Goal: Transaction & Acquisition: Book appointment/travel/reservation

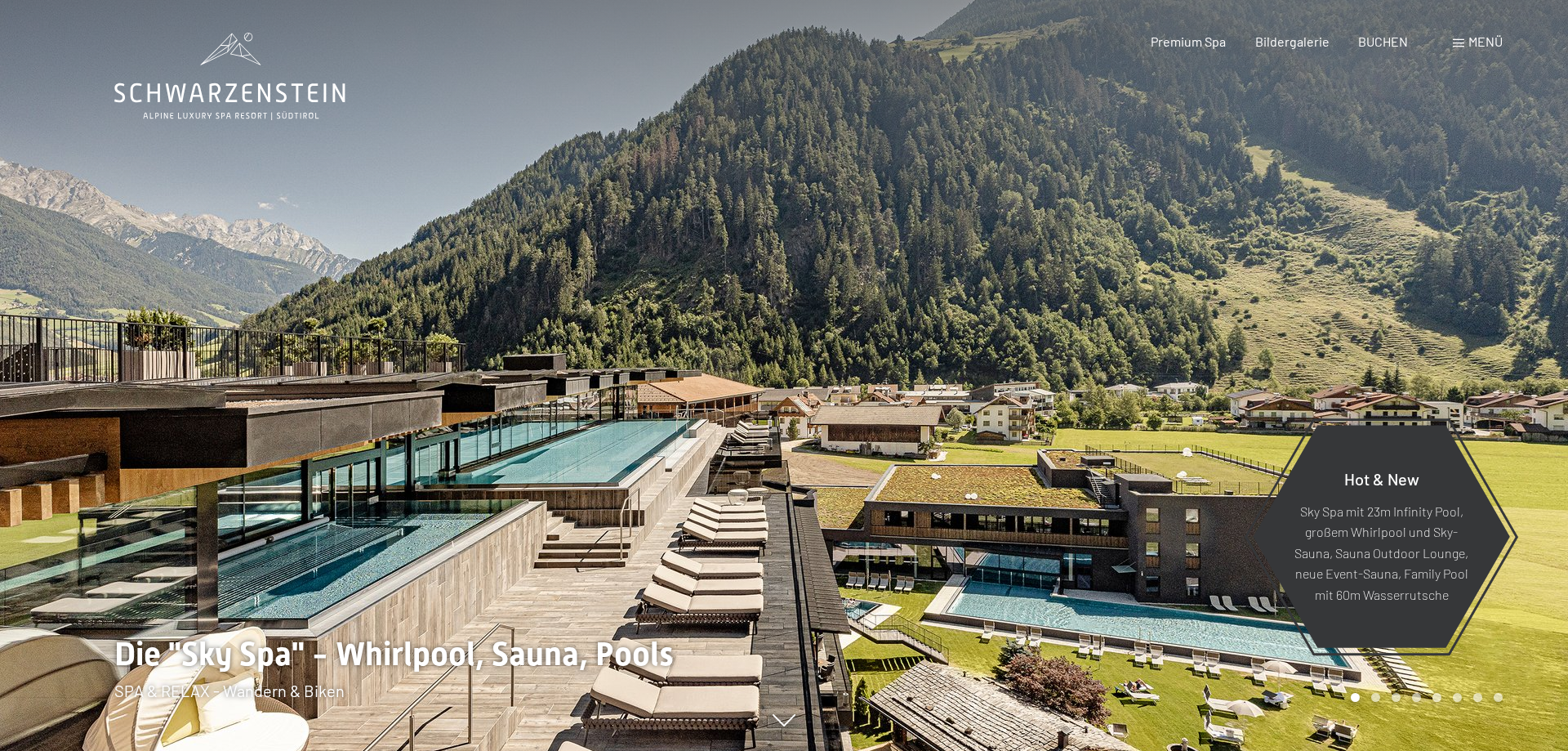
click at [1475, 39] on span "Menü" at bounding box center [1486, 41] width 34 height 15
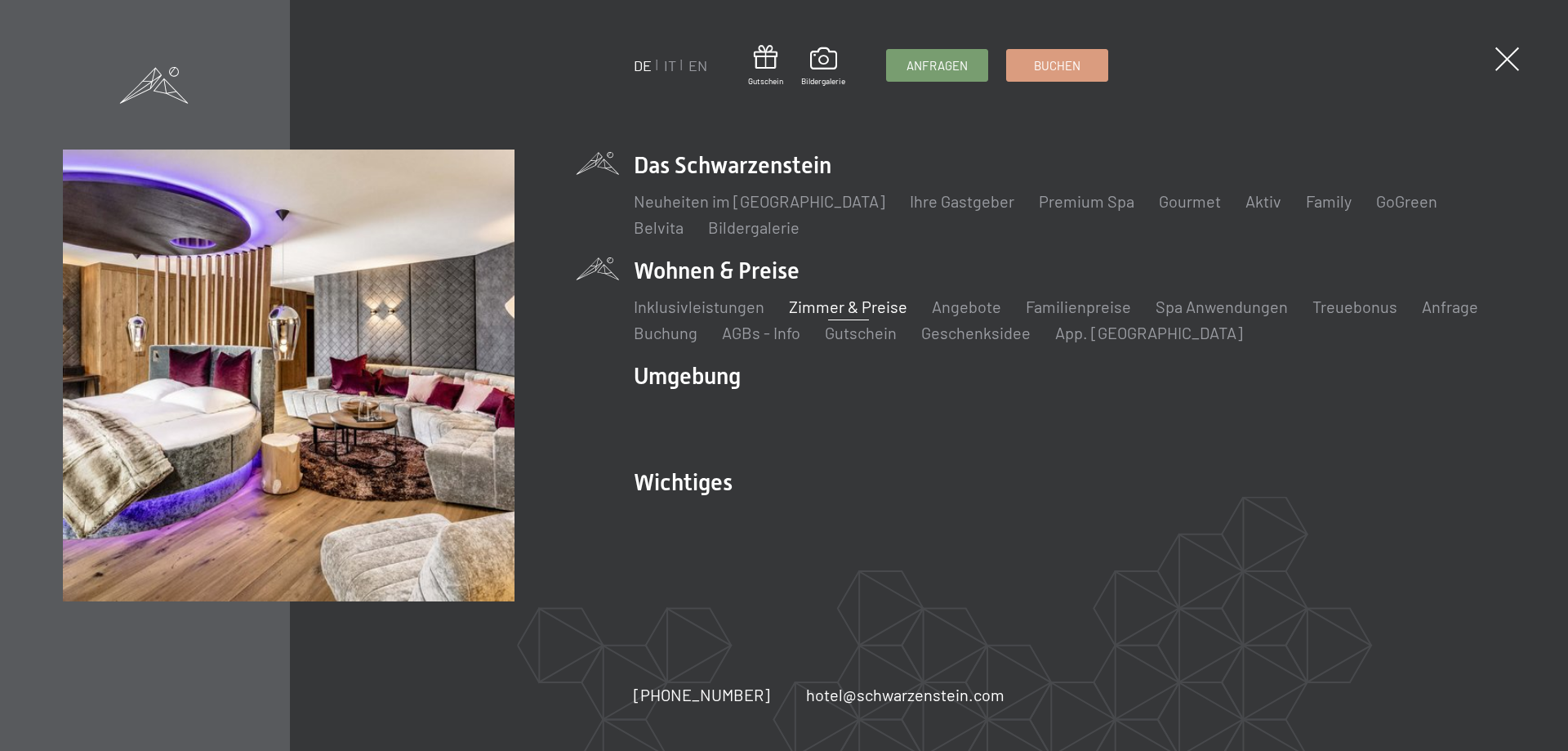
click at [862, 314] on link "Zimmer & Preise" at bounding box center [848, 306] width 118 height 20
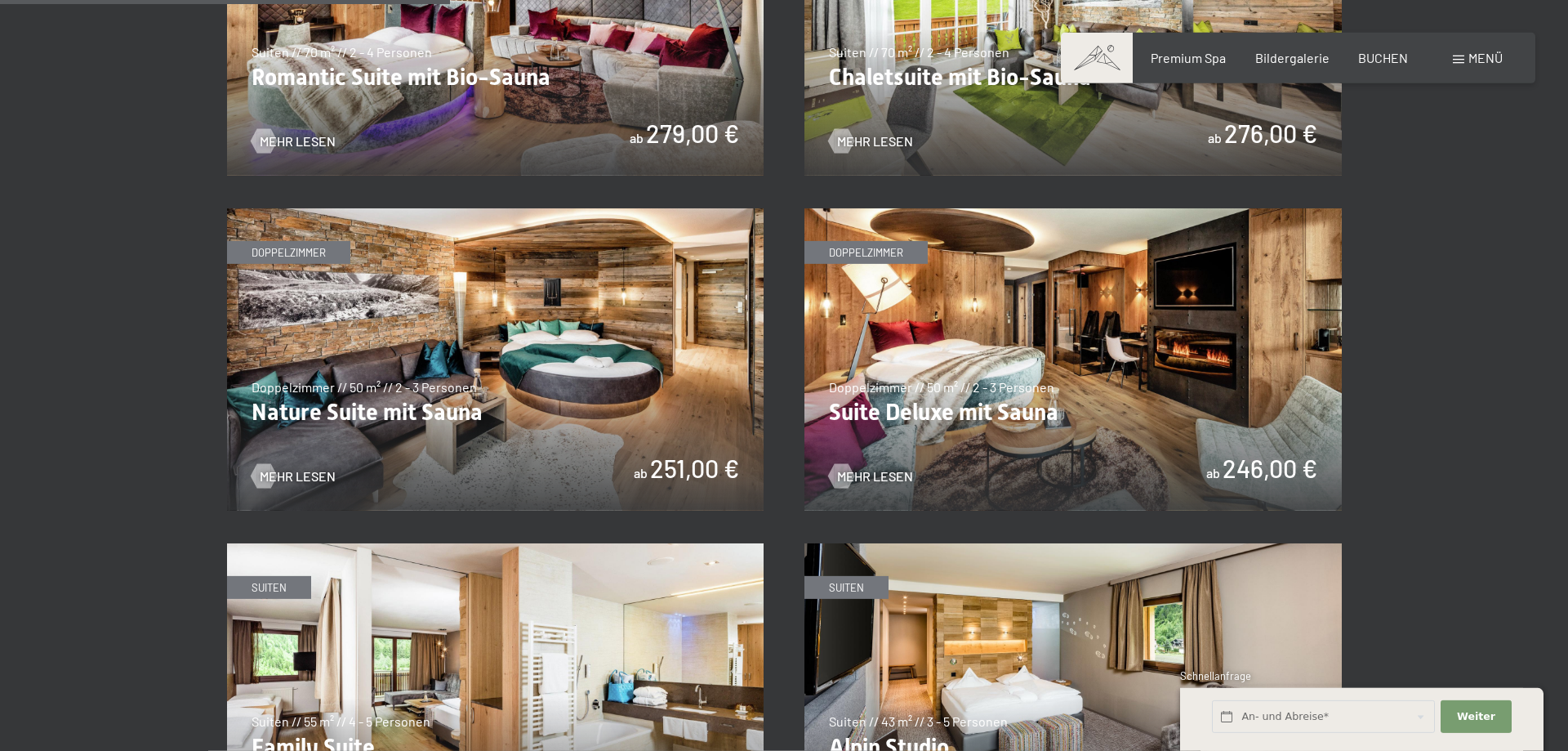
scroll to position [1500, 0]
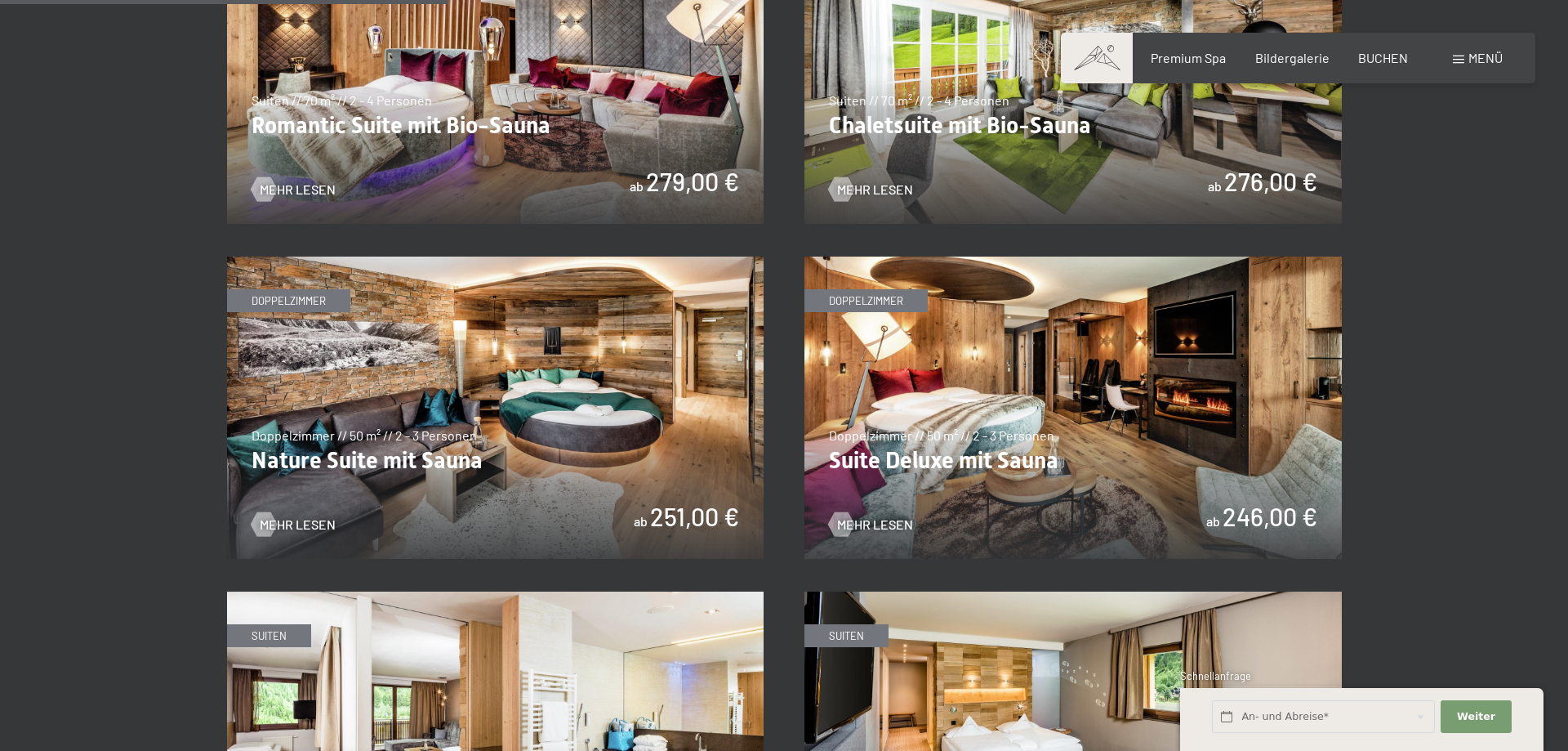
click at [1036, 460] on img at bounding box center [1073, 407] width 537 height 303
click at [605, 424] on img at bounding box center [495, 407] width 537 height 303
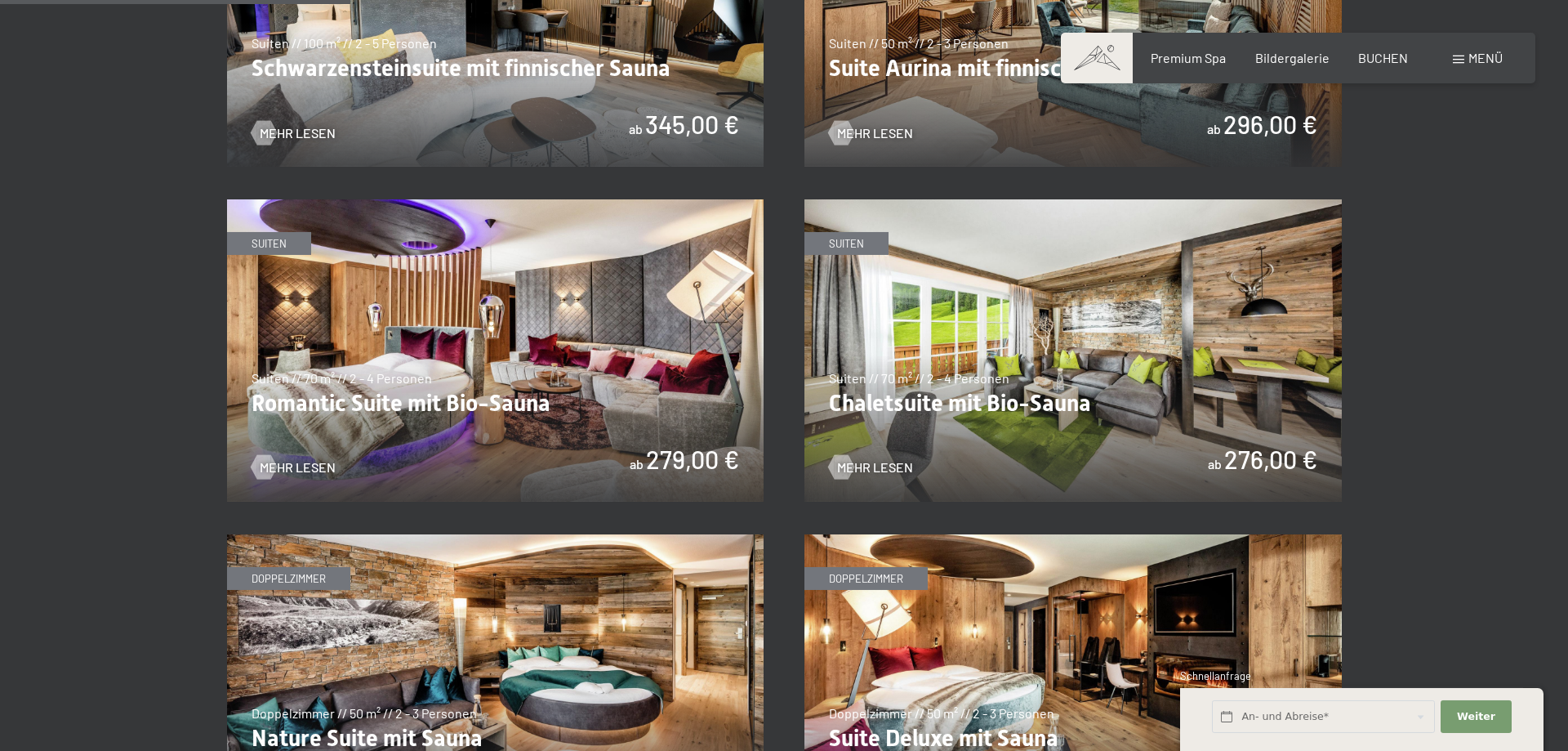
scroll to position [1167, 0]
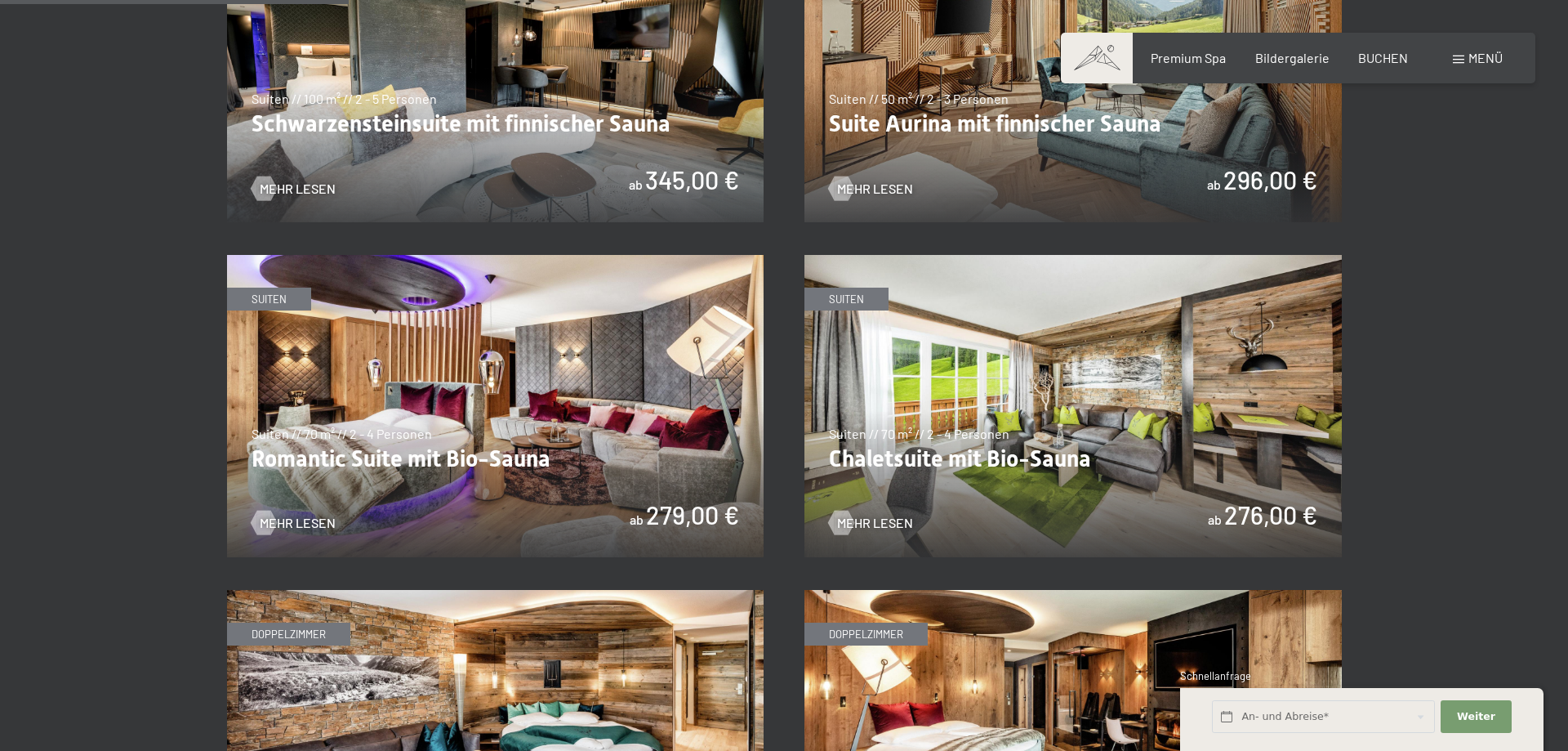
click at [589, 432] on img at bounding box center [495, 406] width 537 height 303
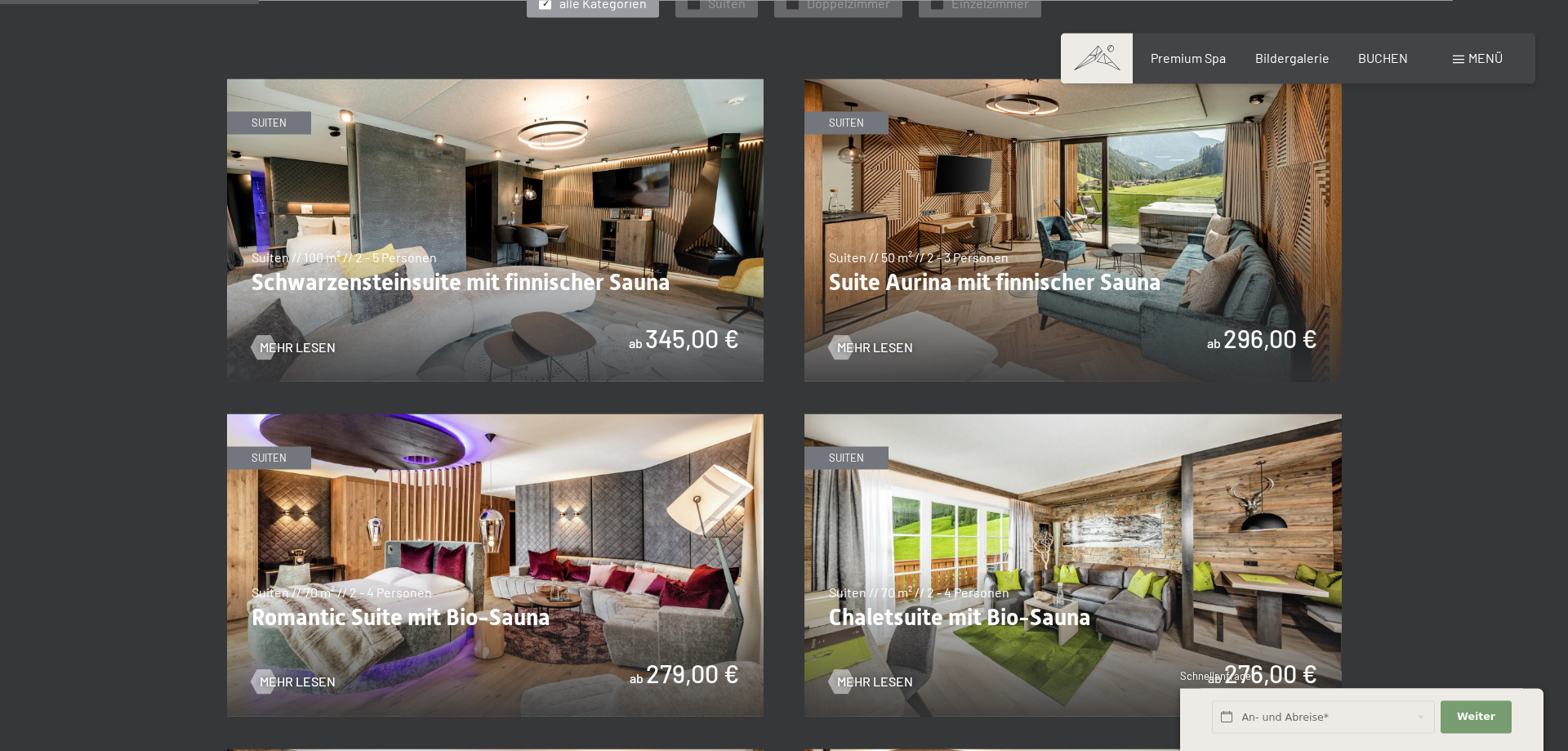
scroll to position [833, 0]
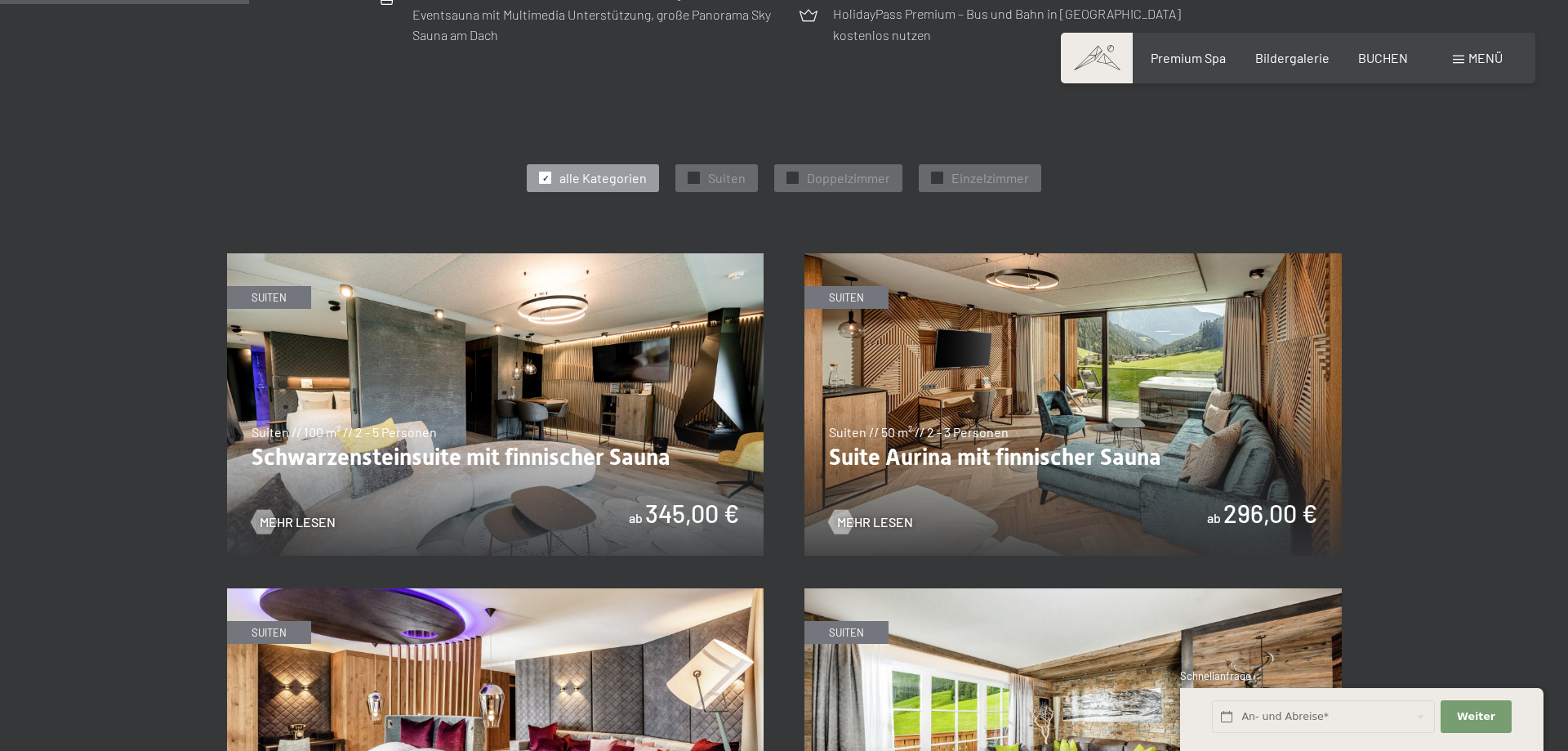
click at [583, 390] on img at bounding box center [495, 404] width 537 height 303
click at [1201, 400] on img at bounding box center [1073, 404] width 537 height 303
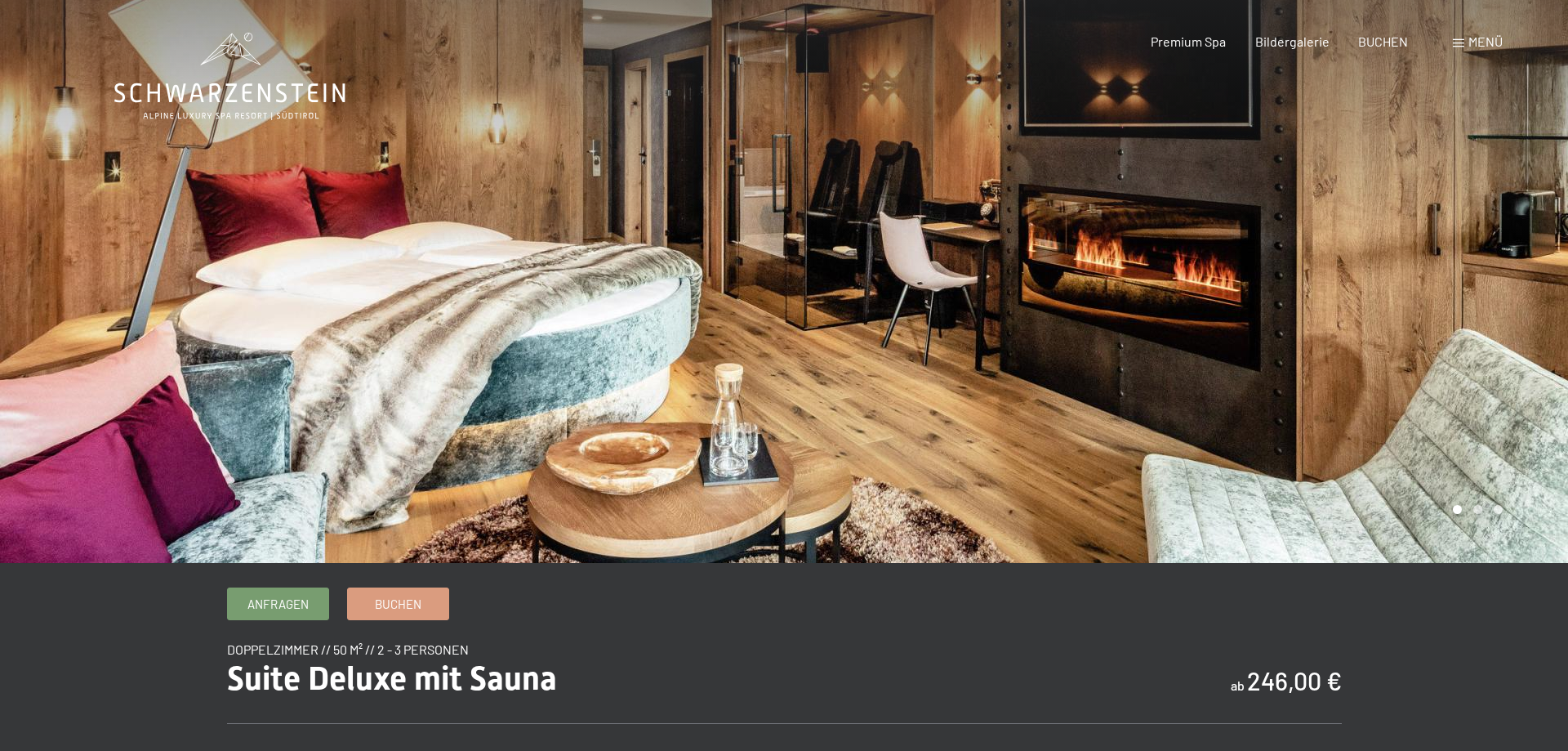
click at [1421, 296] on div at bounding box center [1176, 281] width 784 height 563
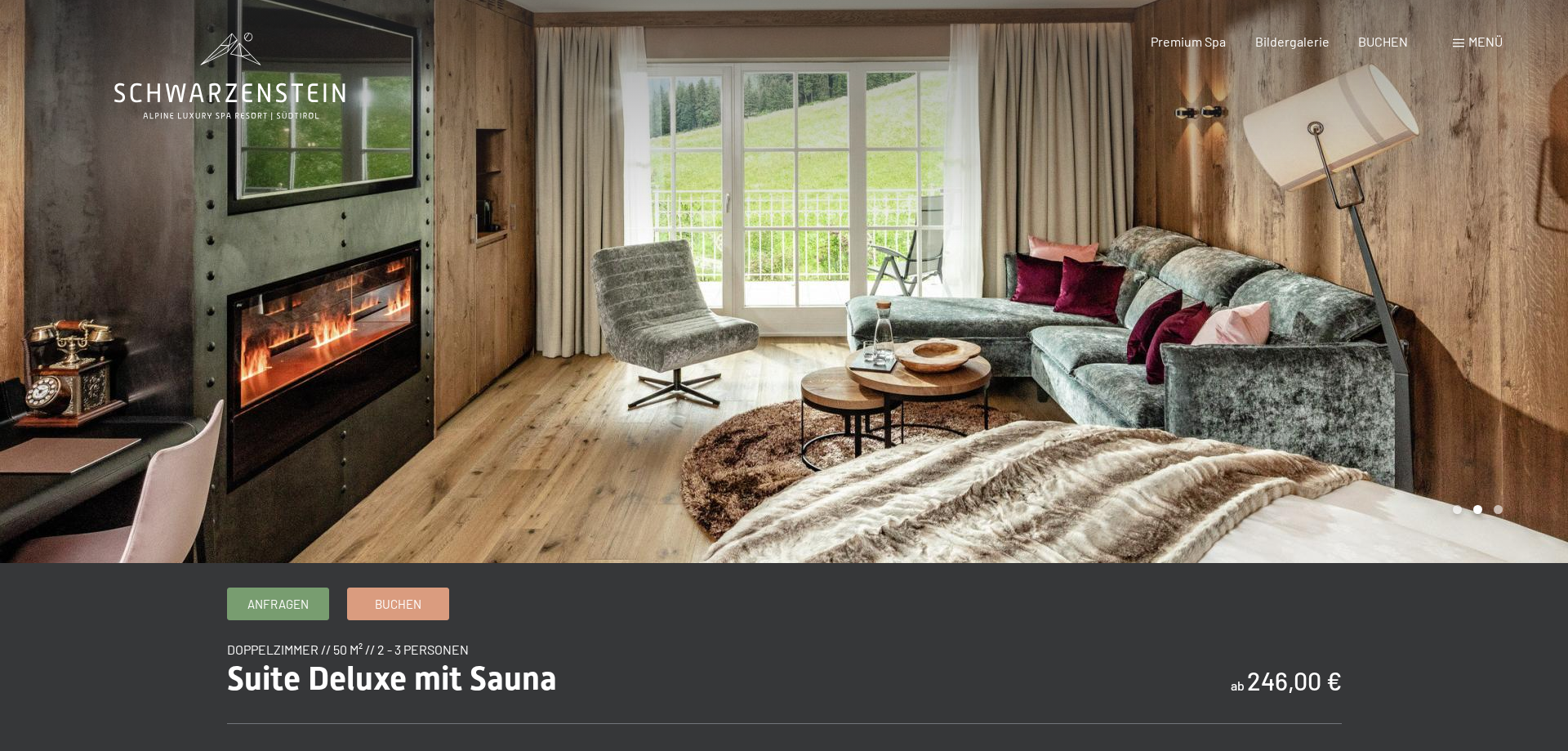
click at [1421, 296] on div at bounding box center [1176, 281] width 784 height 563
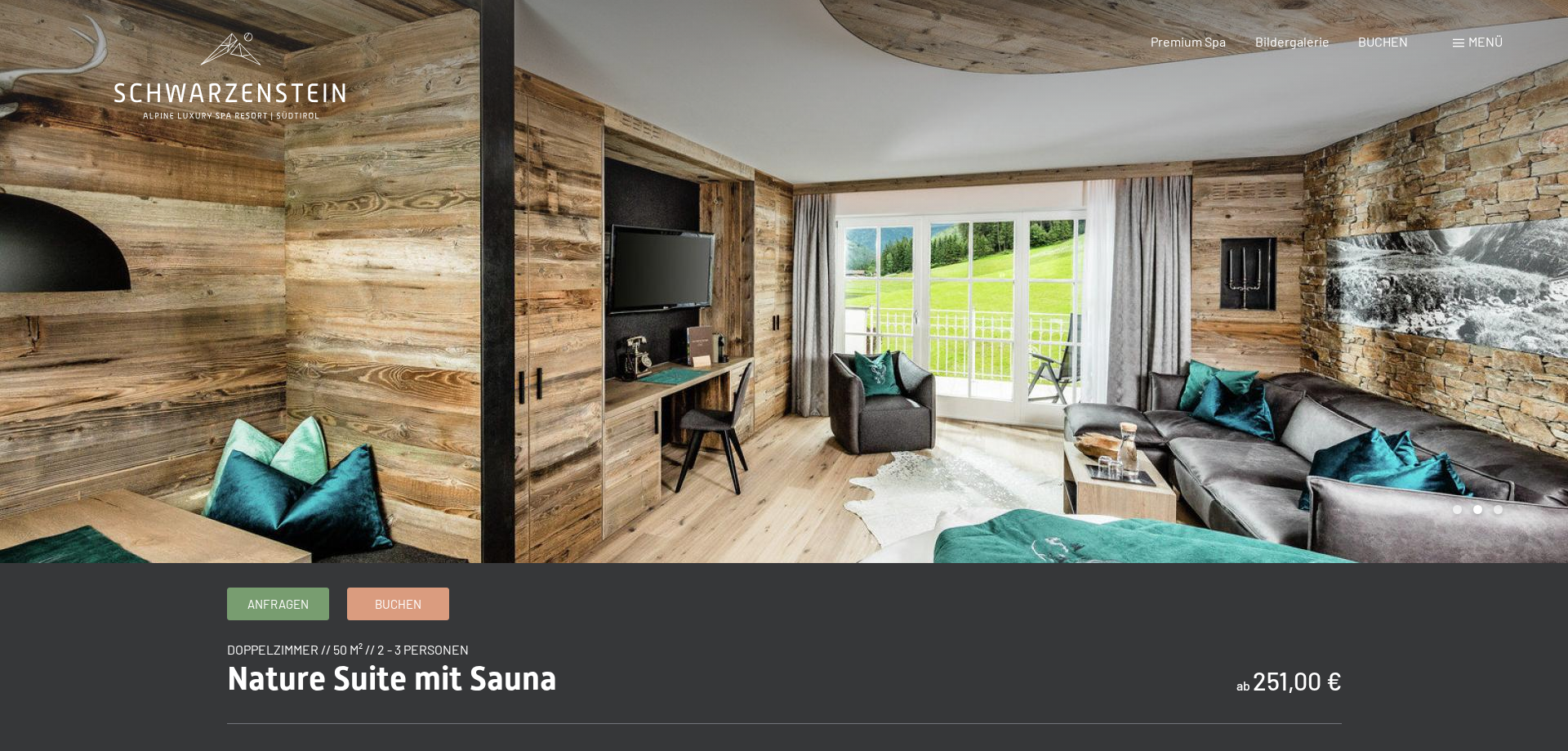
click at [1466, 290] on div at bounding box center [1176, 281] width 784 height 563
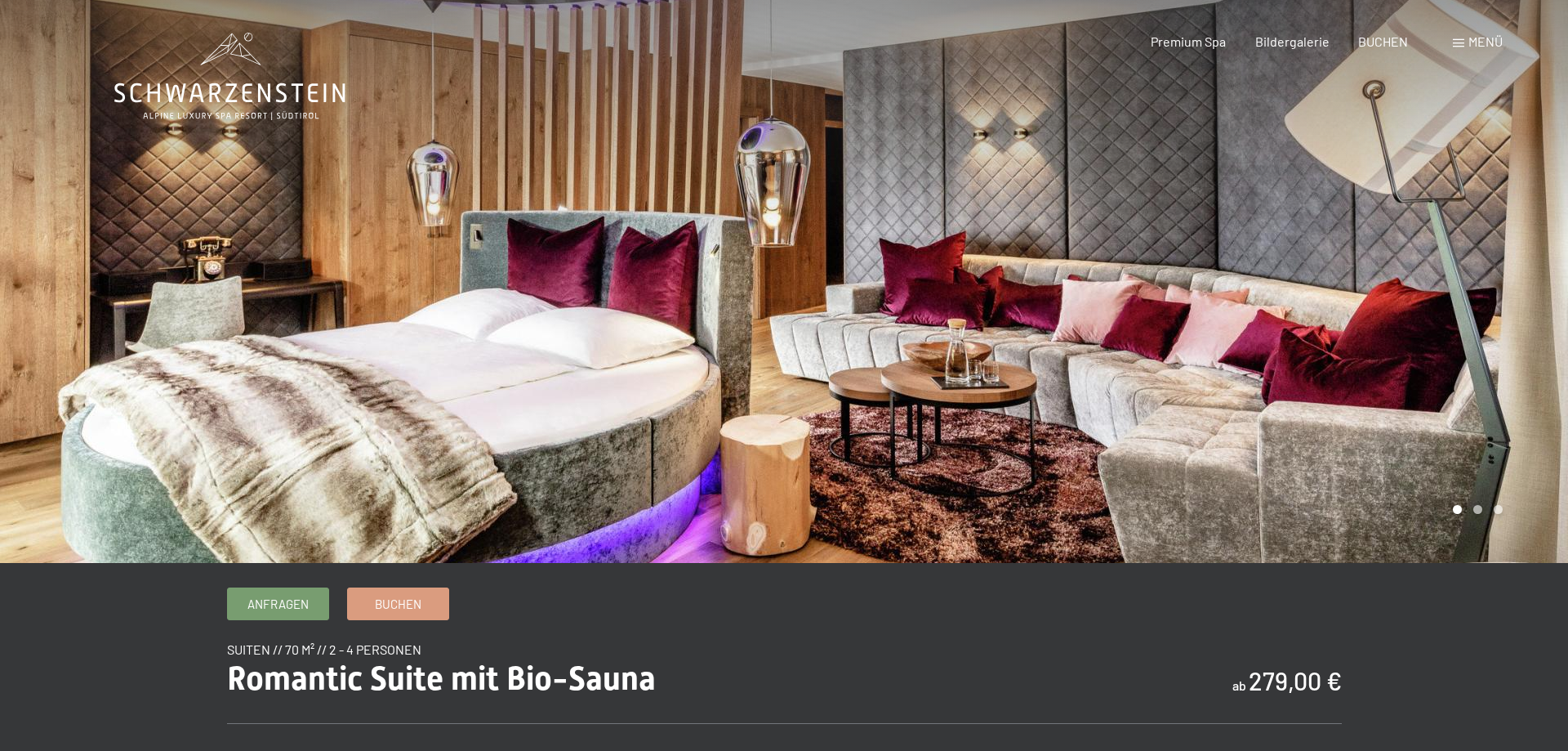
click at [1465, 291] on div at bounding box center [1176, 281] width 784 height 563
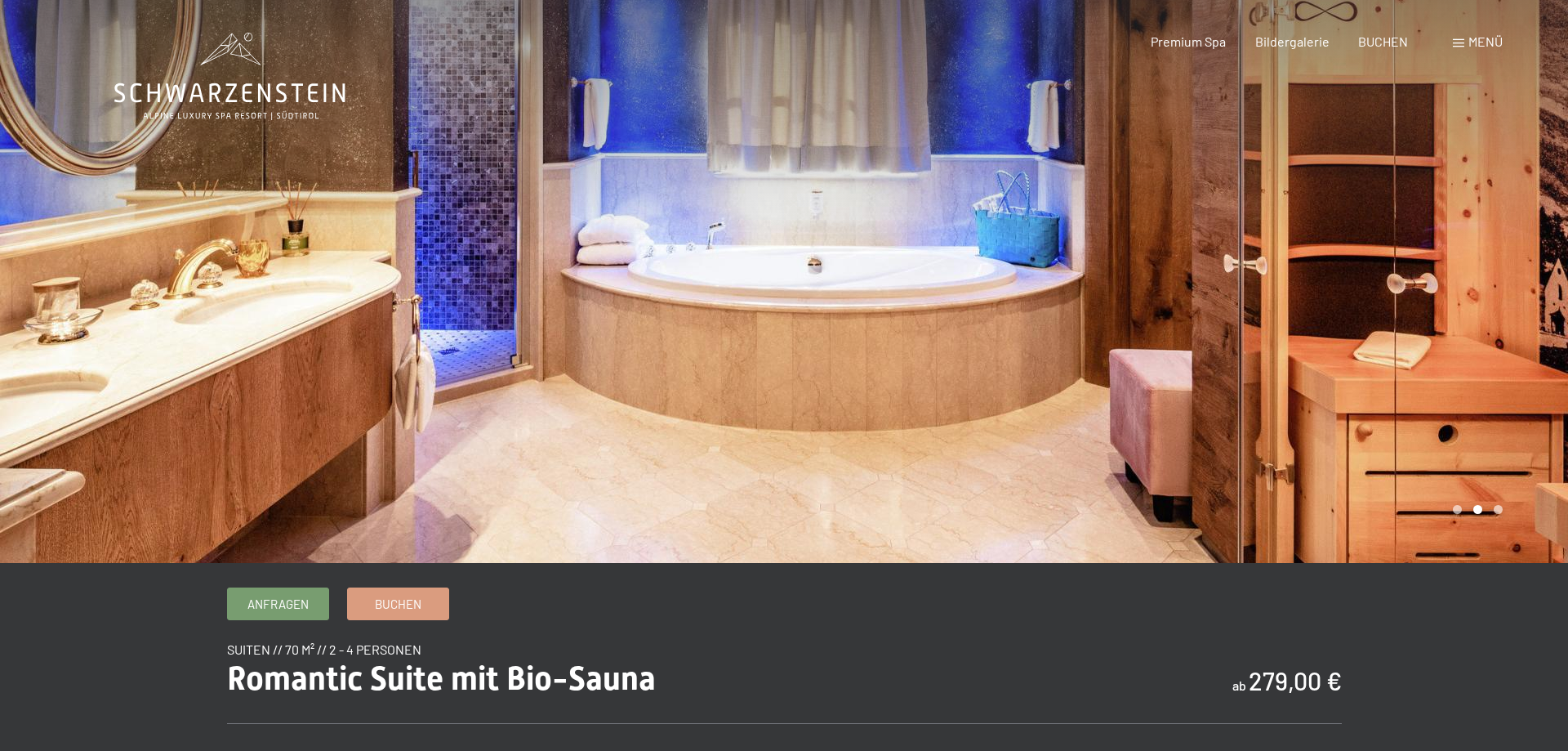
click at [1465, 291] on div at bounding box center [1176, 281] width 784 height 563
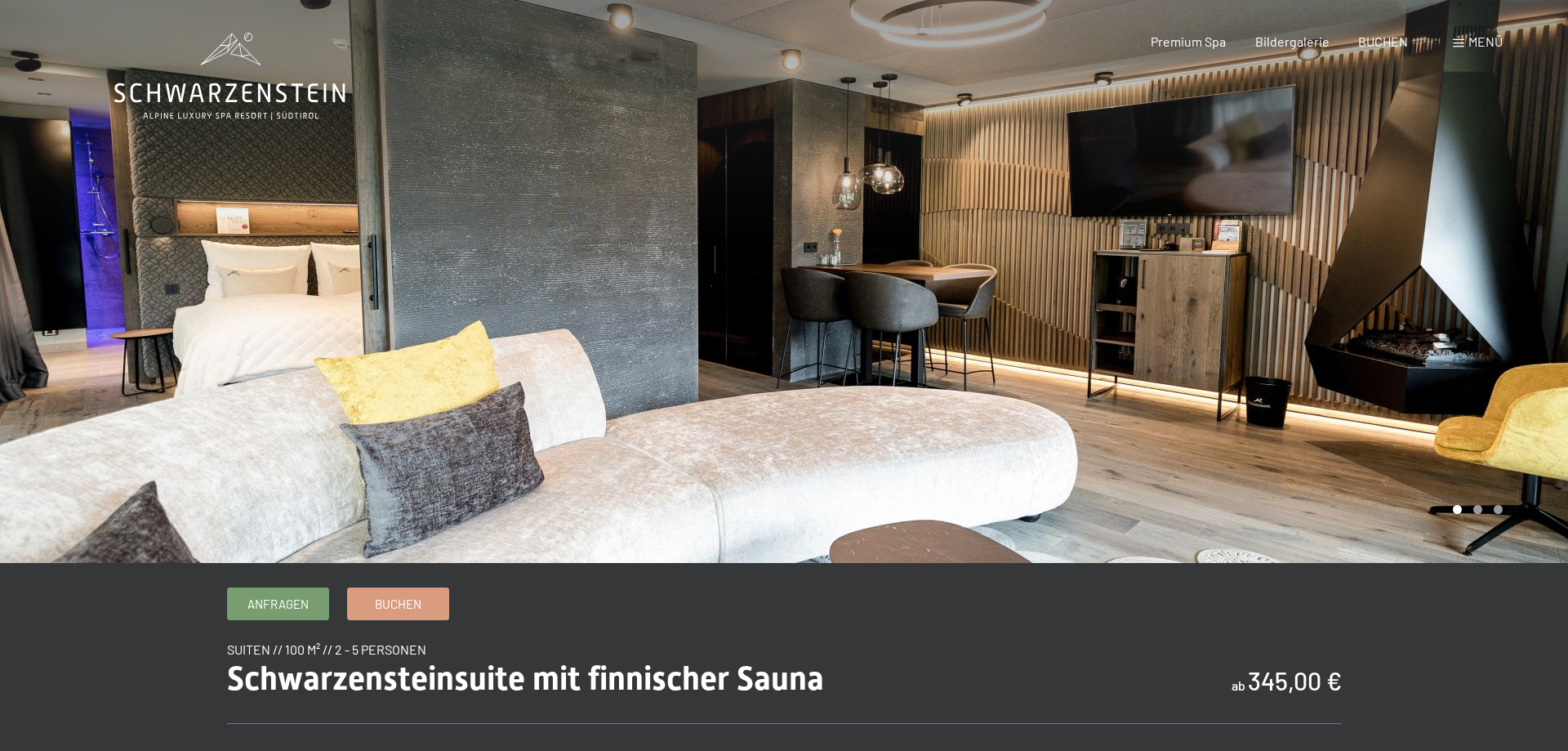
click at [1435, 290] on div at bounding box center [1176, 281] width 784 height 563
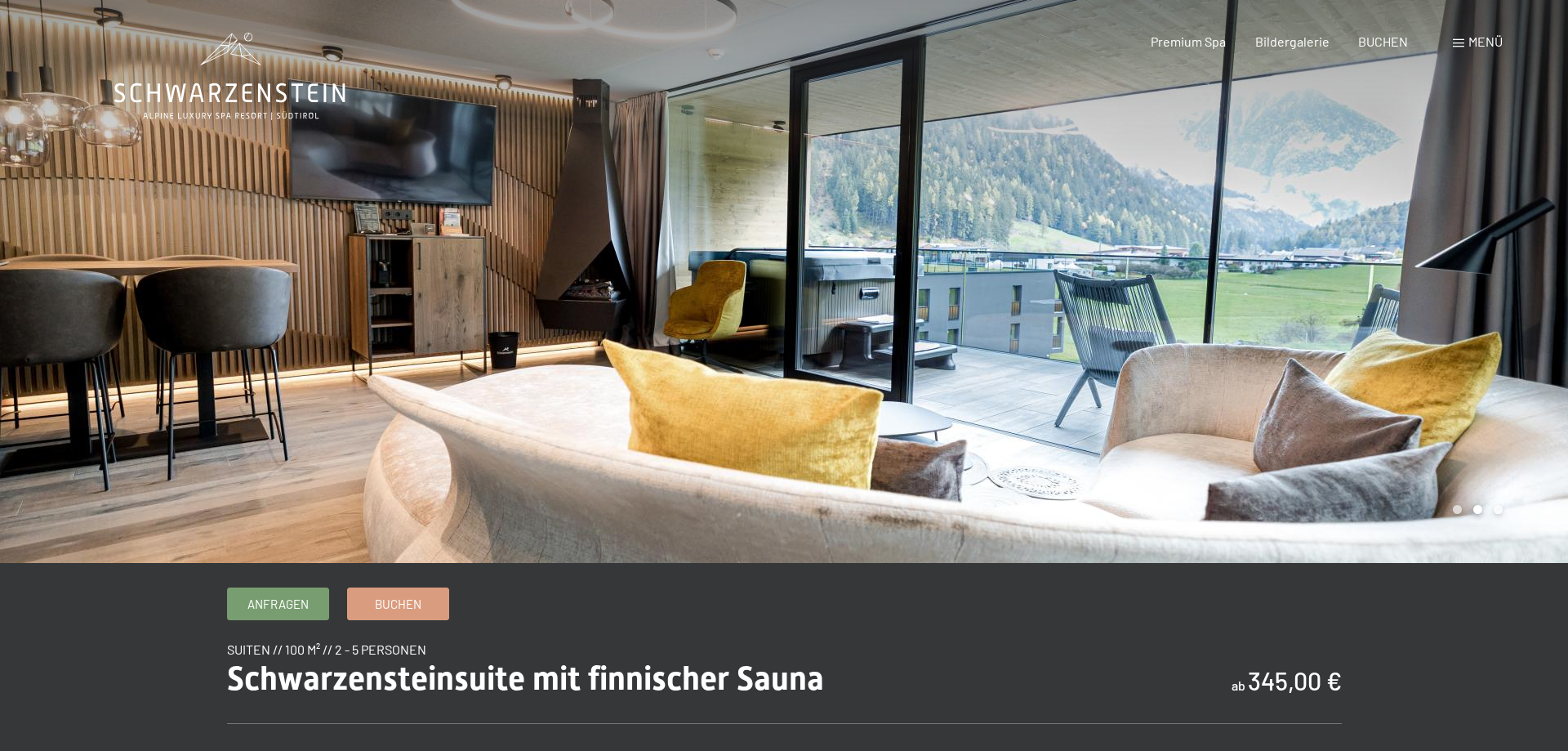
click at [1435, 290] on div at bounding box center [1176, 281] width 784 height 563
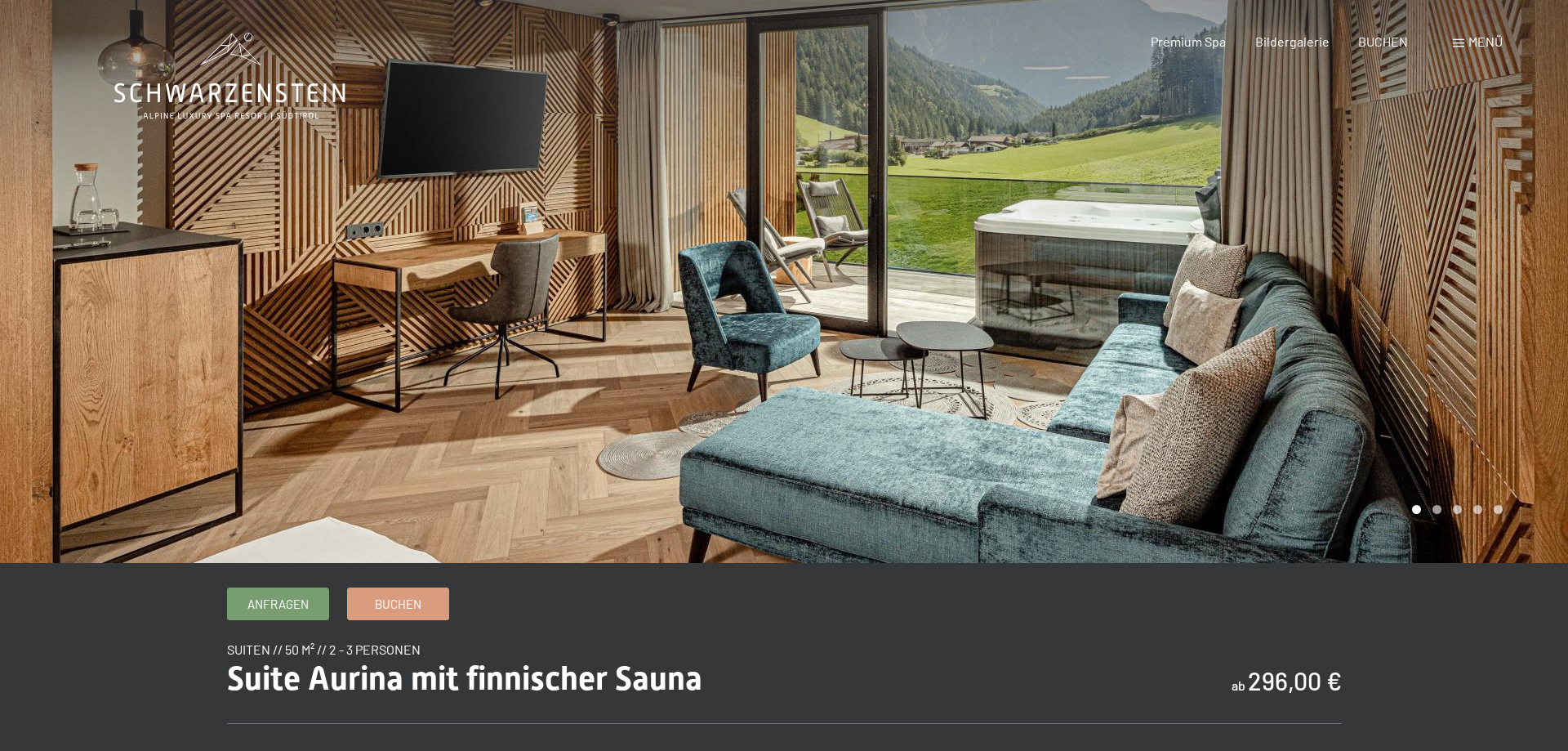
click at [1355, 313] on div at bounding box center [1176, 281] width 784 height 563
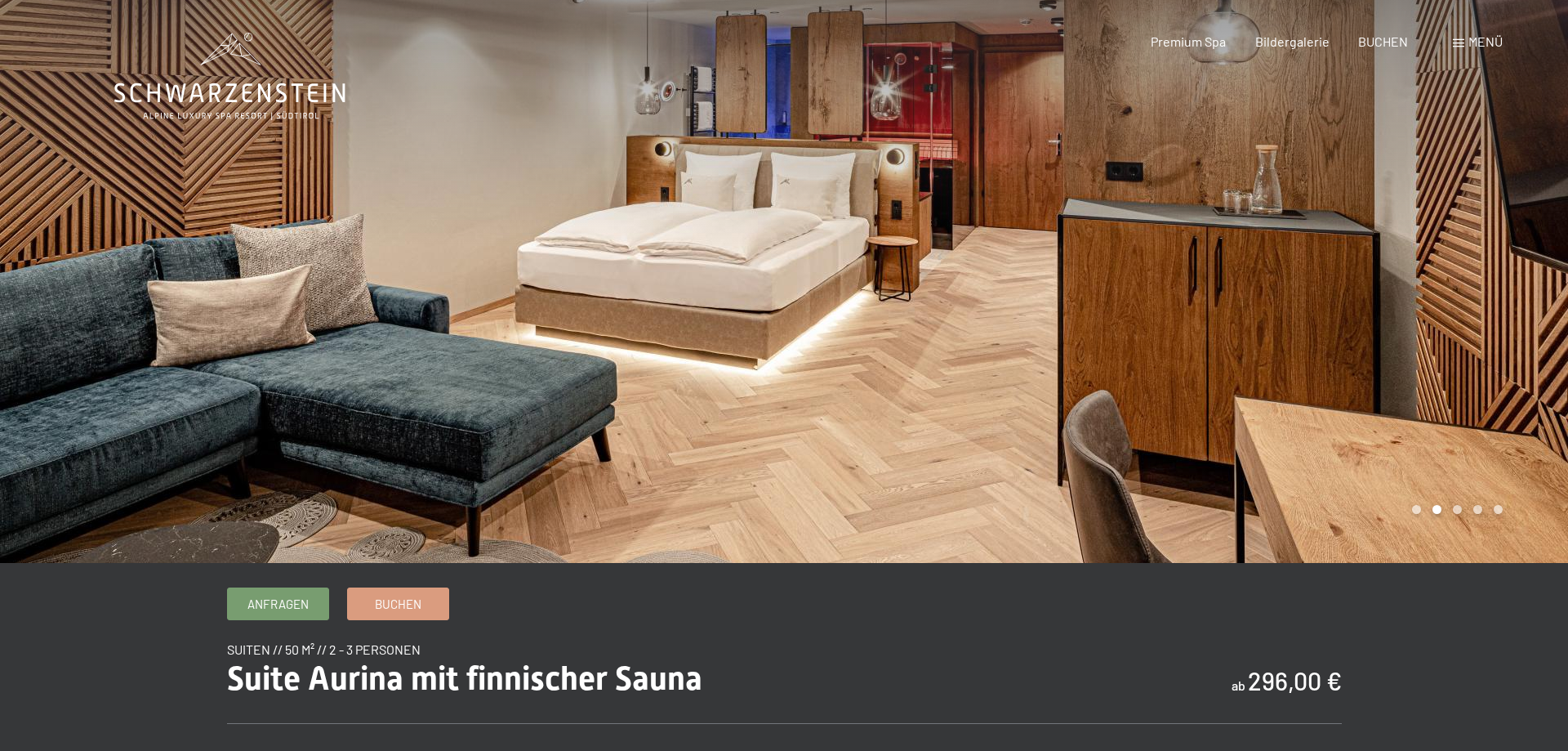
click at [1355, 313] on div at bounding box center [1176, 281] width 784 height 563
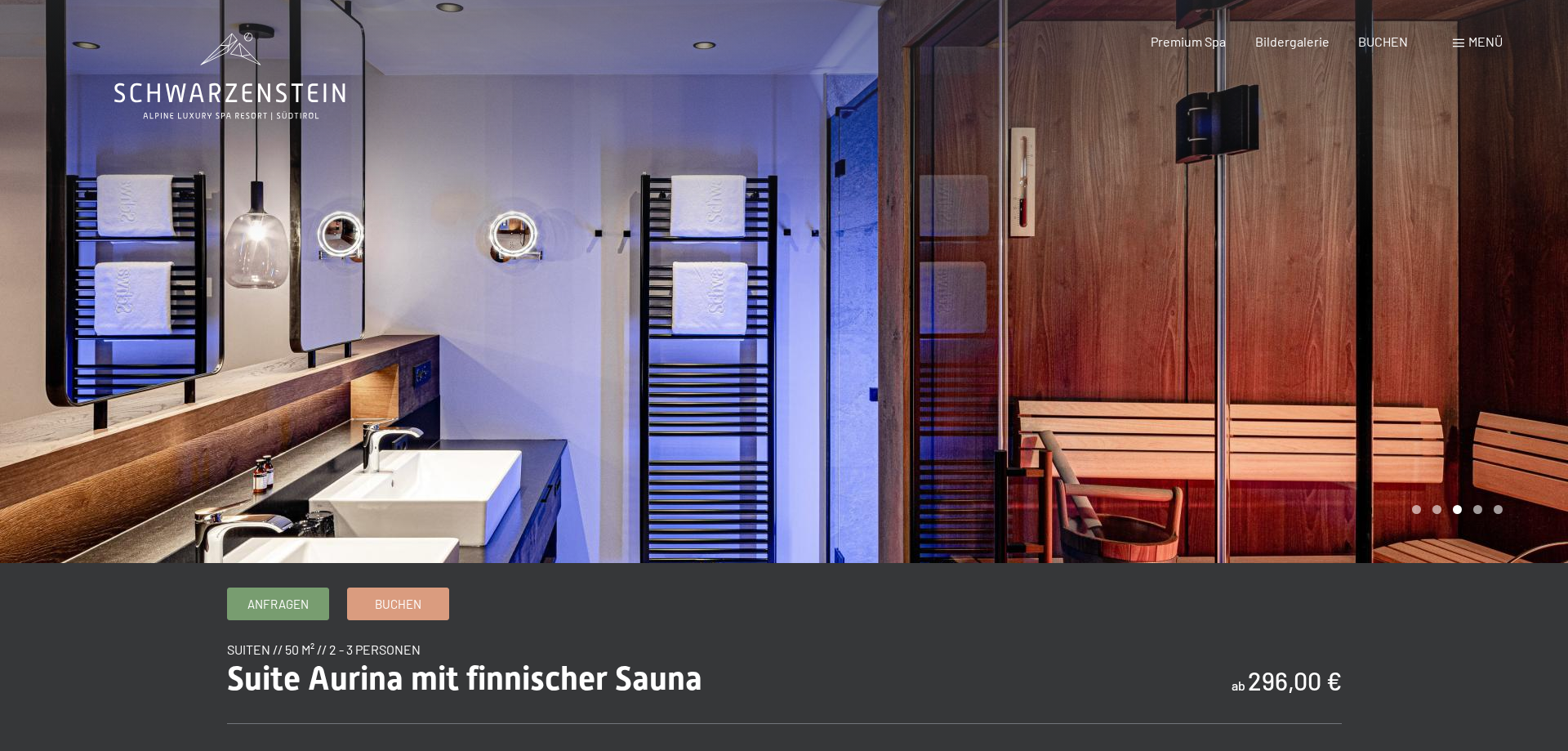
click at [1355, 313] on div at bounding box center [1176, 281] width 784 height 563
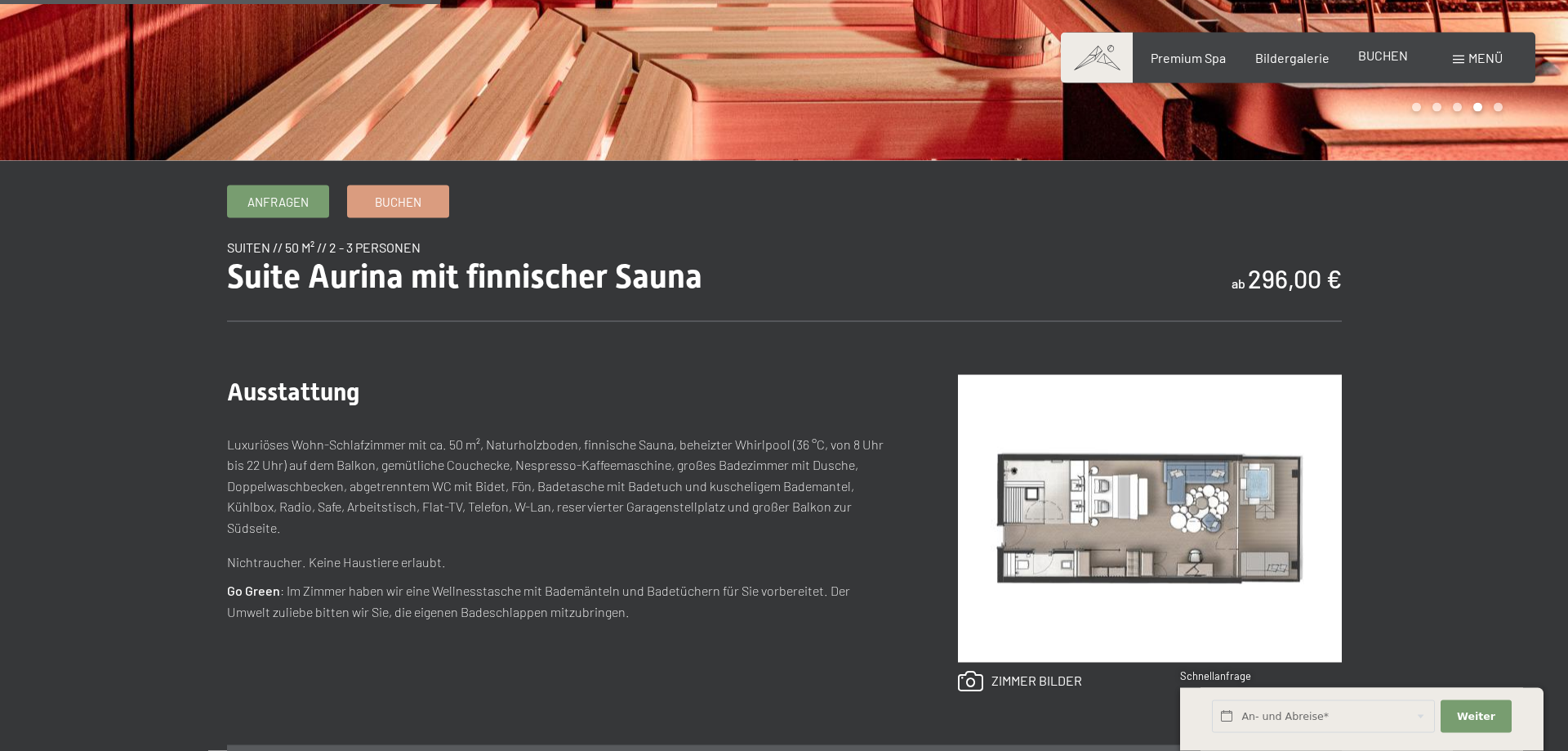
scroll to position [583, 0]
